Goal: Task Accomplishment & Management: Manage account settings

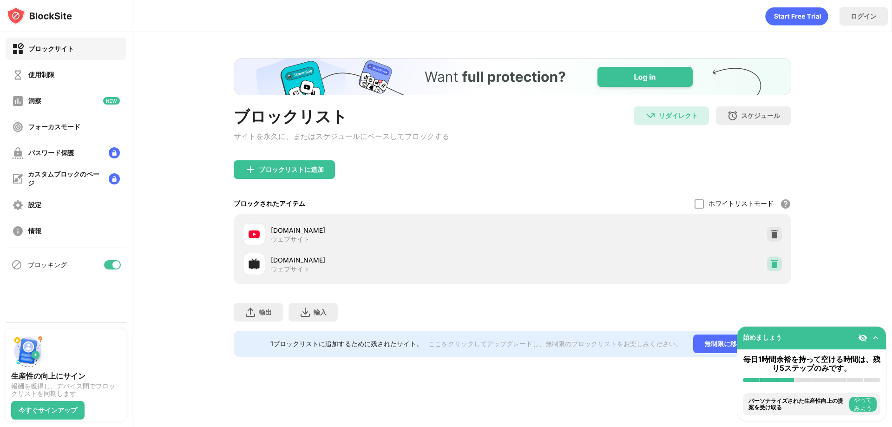
click at [779, 262] on div at bounding box center [774, 264] width 15 height 15
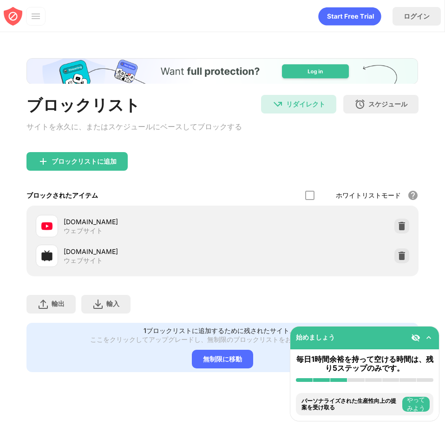
click at [196, 99] on div "ブロックリスト" at bounding box center [134, 105] width 216 height 21
